Goal: Transaction & Acquisition: Book appointment/travel/reservation

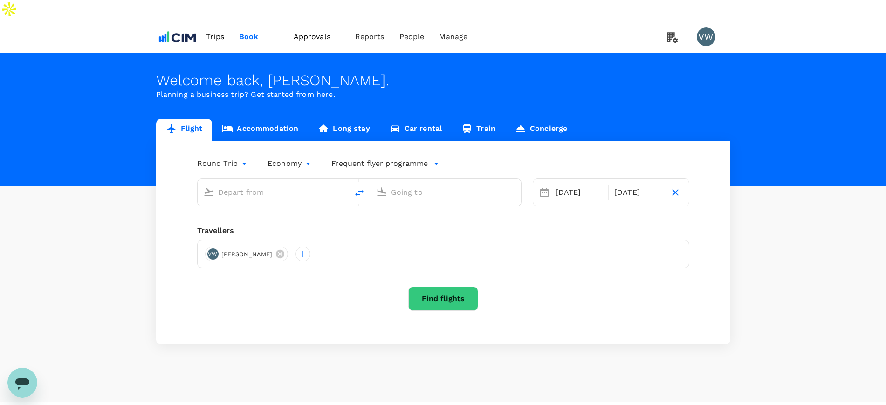
type input "[GEOGRAPHIC_DATA], [GEOGRAPHIC_DATA] (any)"
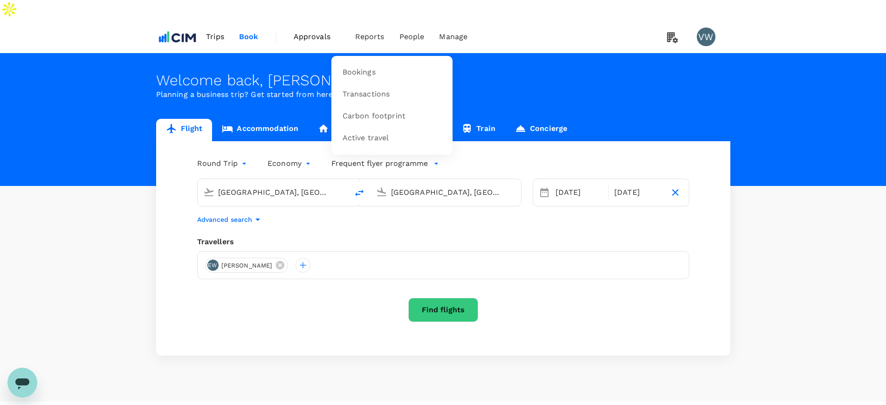
click at [369, 31] on span "Reports" at bounding box center [369, 36] width 29 height 11
click at [365, 89] on span "Transactions" at bounding box center [367, 94] width 48 height 11
